Goal: Find specific page/section: Find specific page/section

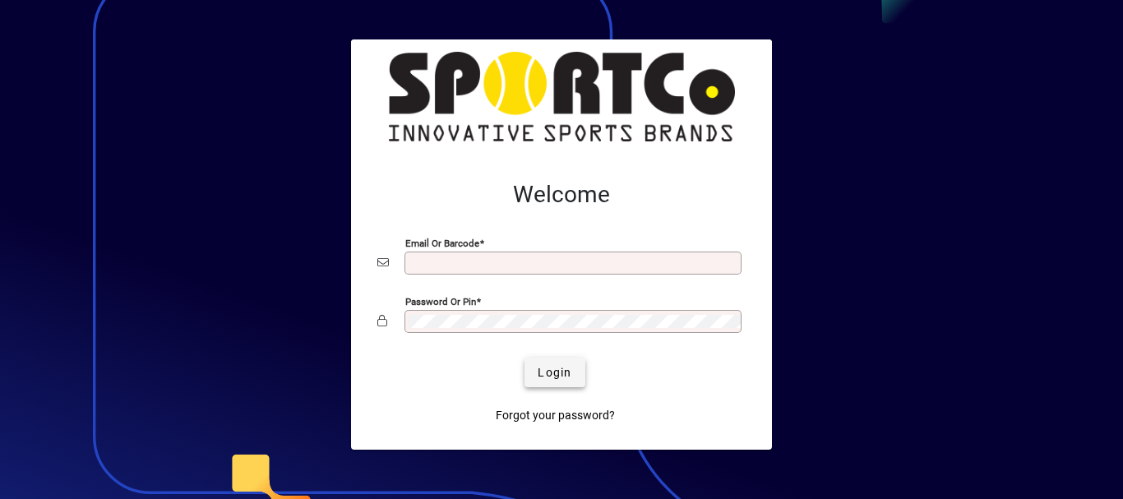
type input "**********"
click at [538, 376] on span "Login" at bounding box center [555, 372] width 34 height 17
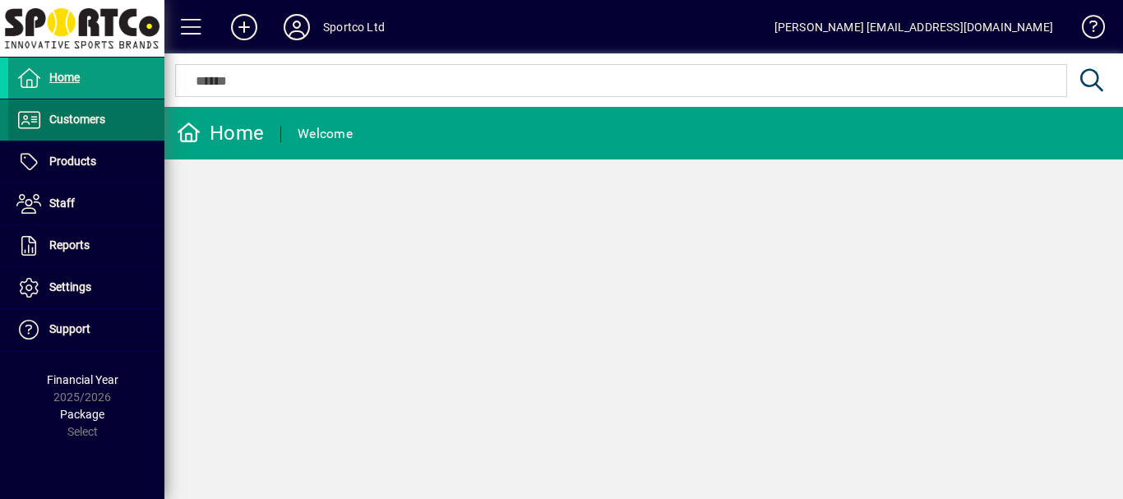
click at [62, 117] on span "Customers" at bounding box center [77, 119] width 56 height 13
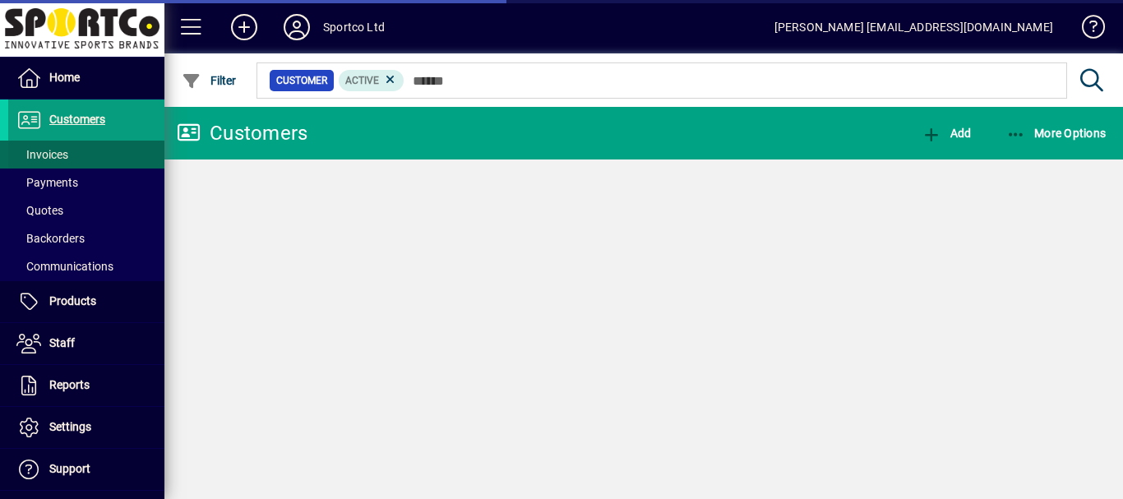
click at [58, 153] on span "Invoices" at bounding box center [42, 154] width 52 height 13
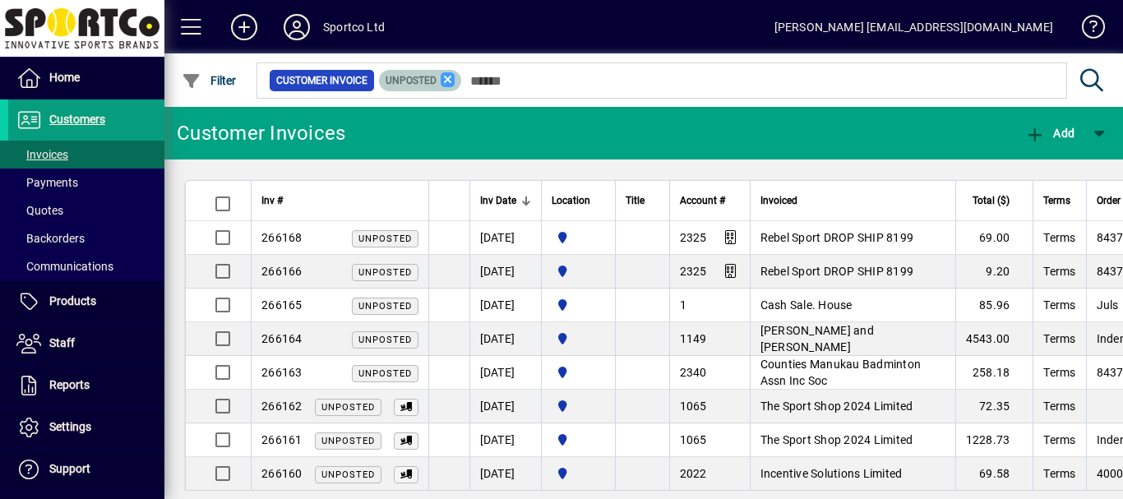
click at [444, 81] on icon at bounding box center [448, 79] width 15 height 15
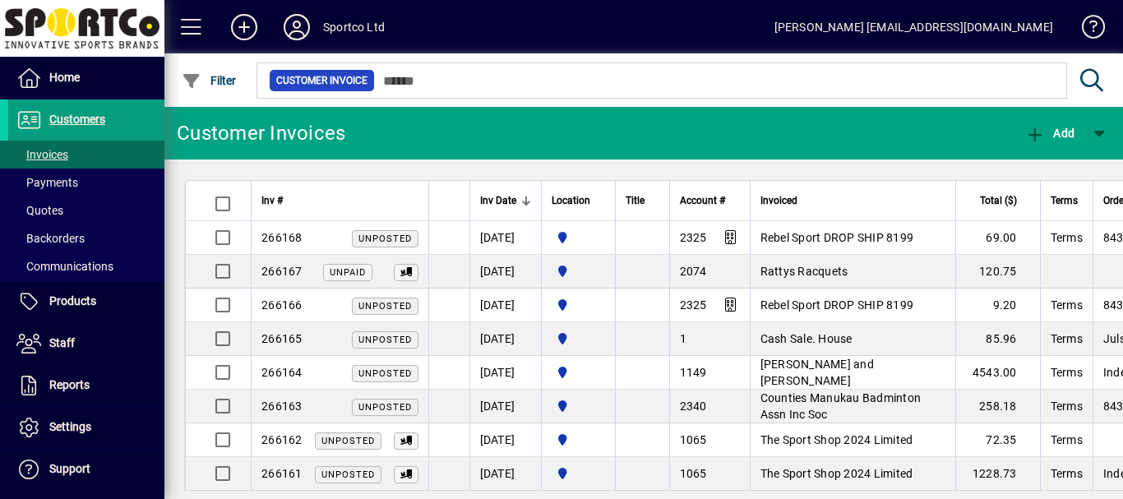
drag, startPoint x: 673, startPoint y: 173, endPoint x: 567, endPoint y: 125, distance: 116.6
click at [567, 125] on mat-toolbar-row "Customer Invoices Add" at bounding box center [643, 133] width 958 height 53
click at [74, 118] on span "Customers" at bounding box center [77, 119] width 56 height 13
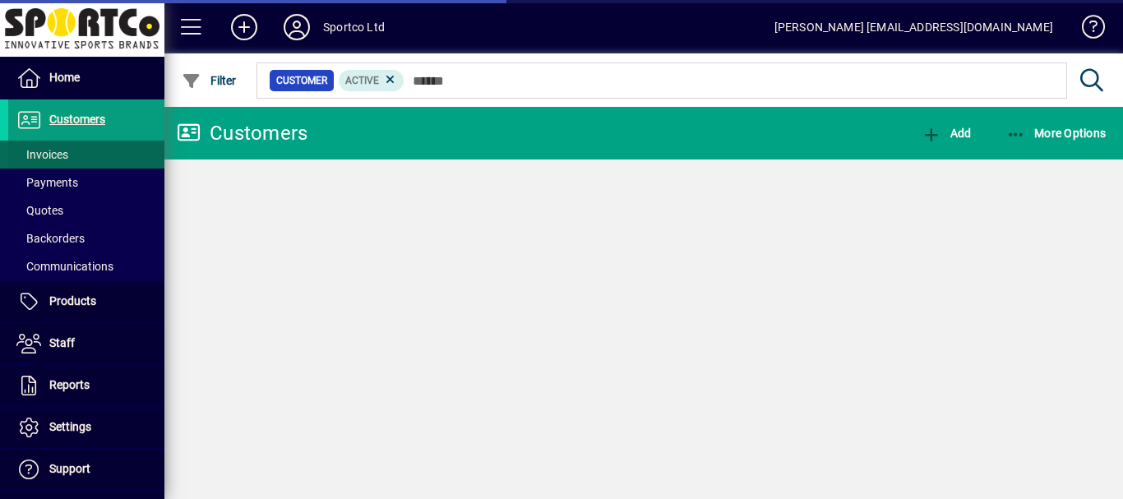
click at [47, 155] on span "Invoices" at bounding box center [42, 154] width 52 height 13
